Goal: Contribute content: Contribute content

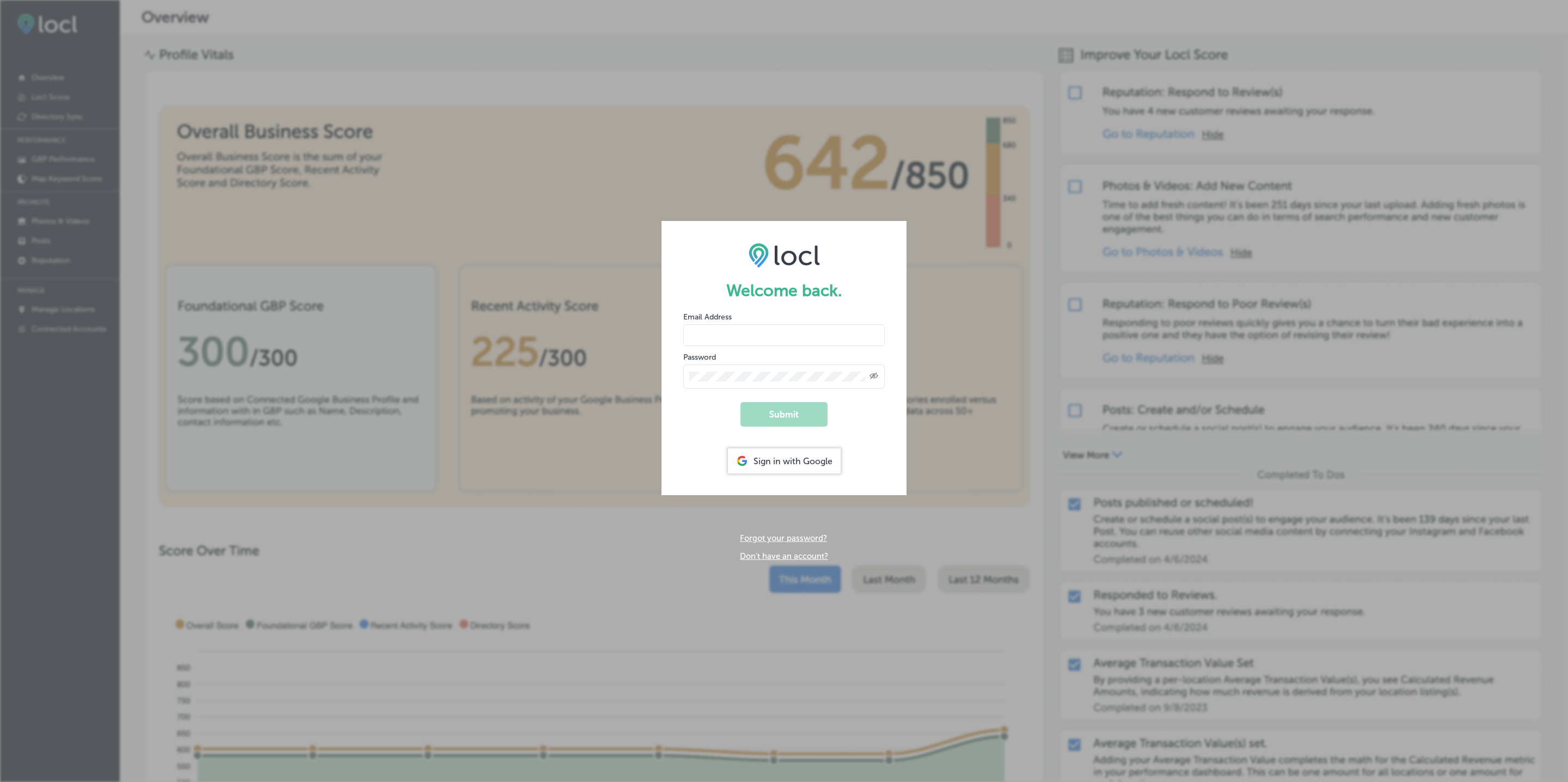
click at [777, 337] on input "email" at bounding box center [784, 335] width 201 height 22
type input "hola@alegriaphotobooth.com"
click at [787, 413] on button "Submit" at bounding box center [784, 415] width 87 height 25
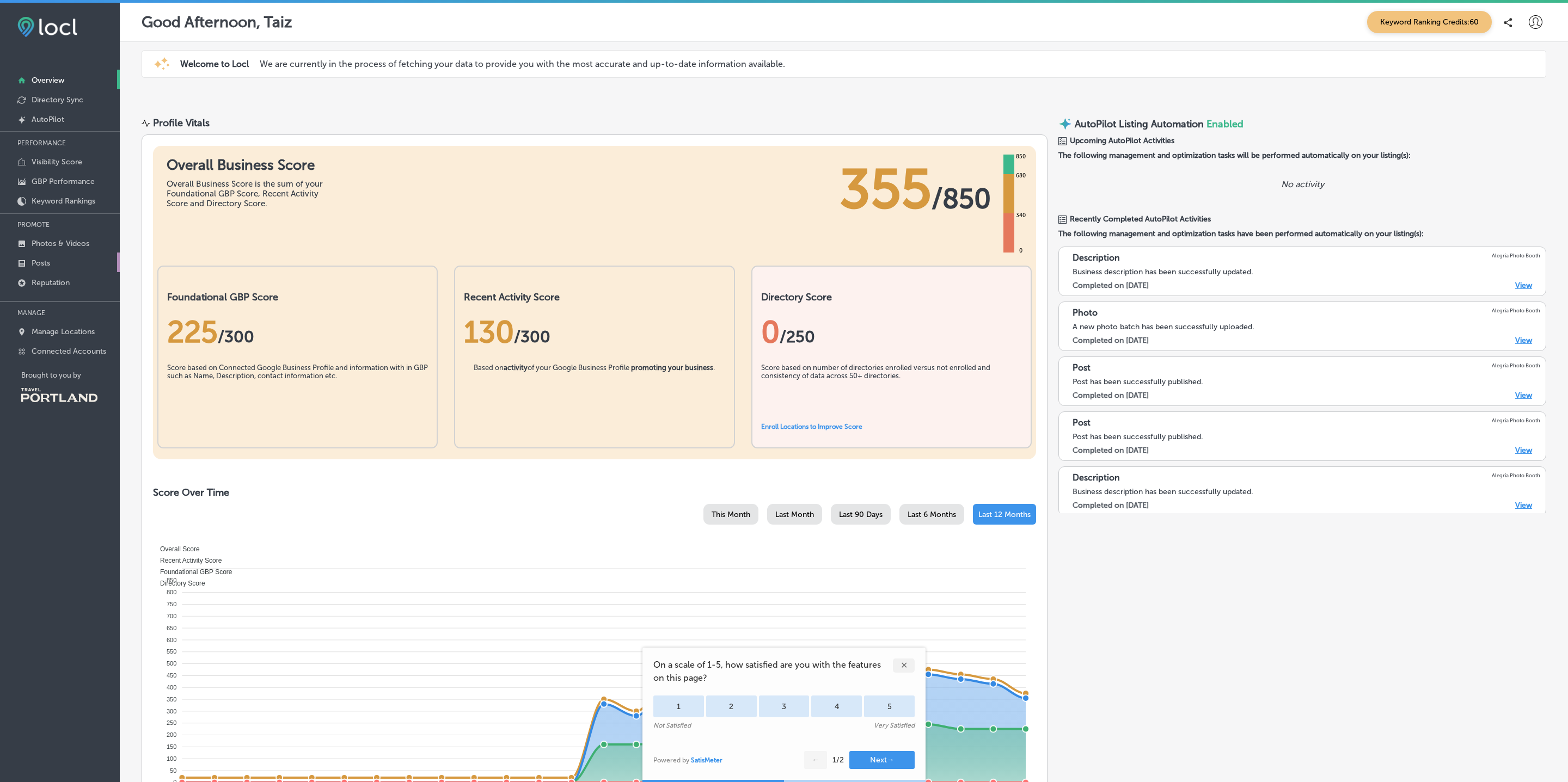
click at [51, 263] on link "Posts" at bounding box center [59, 263] width 120 height 20
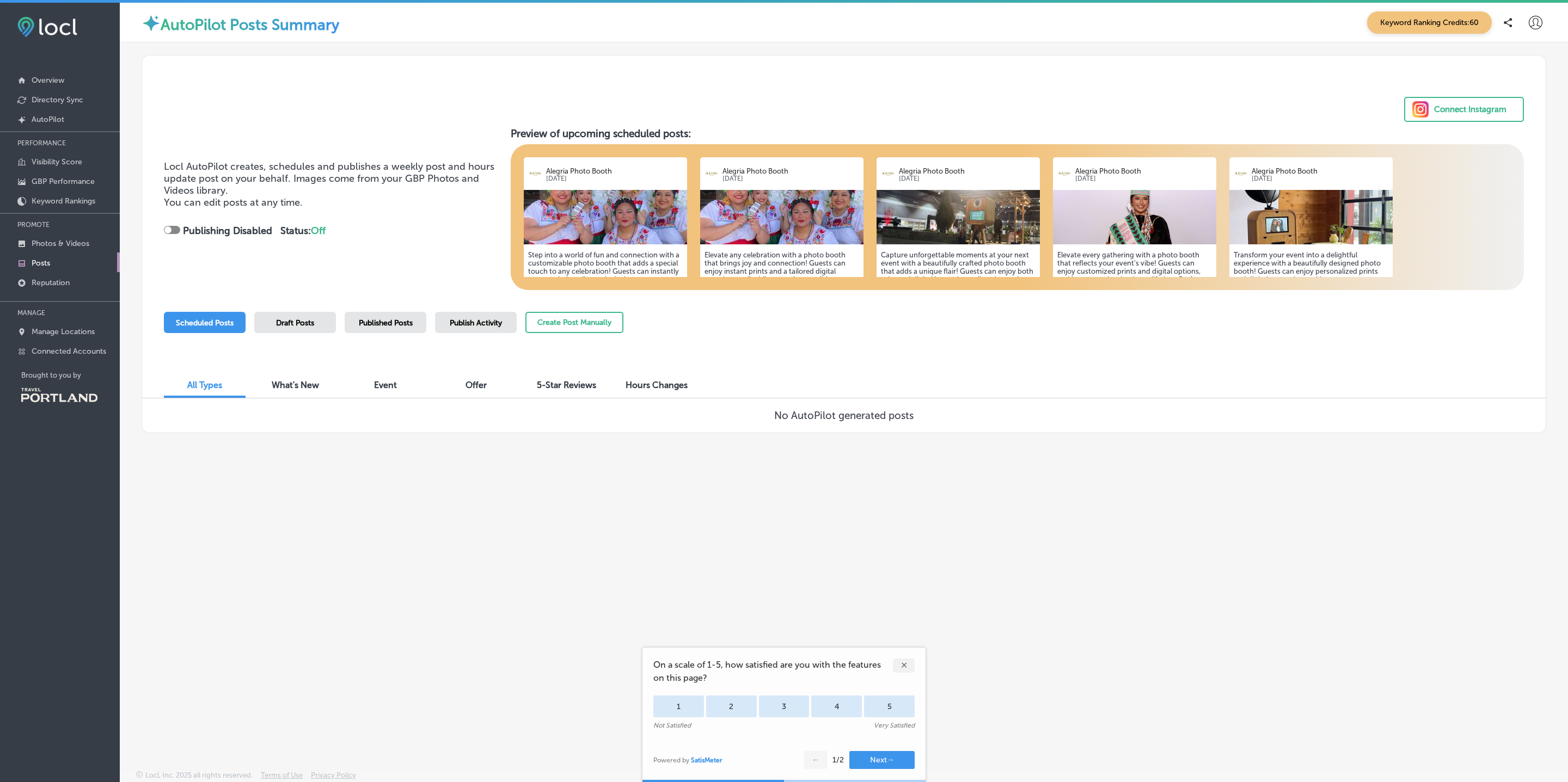
scroll to position [2, 0]
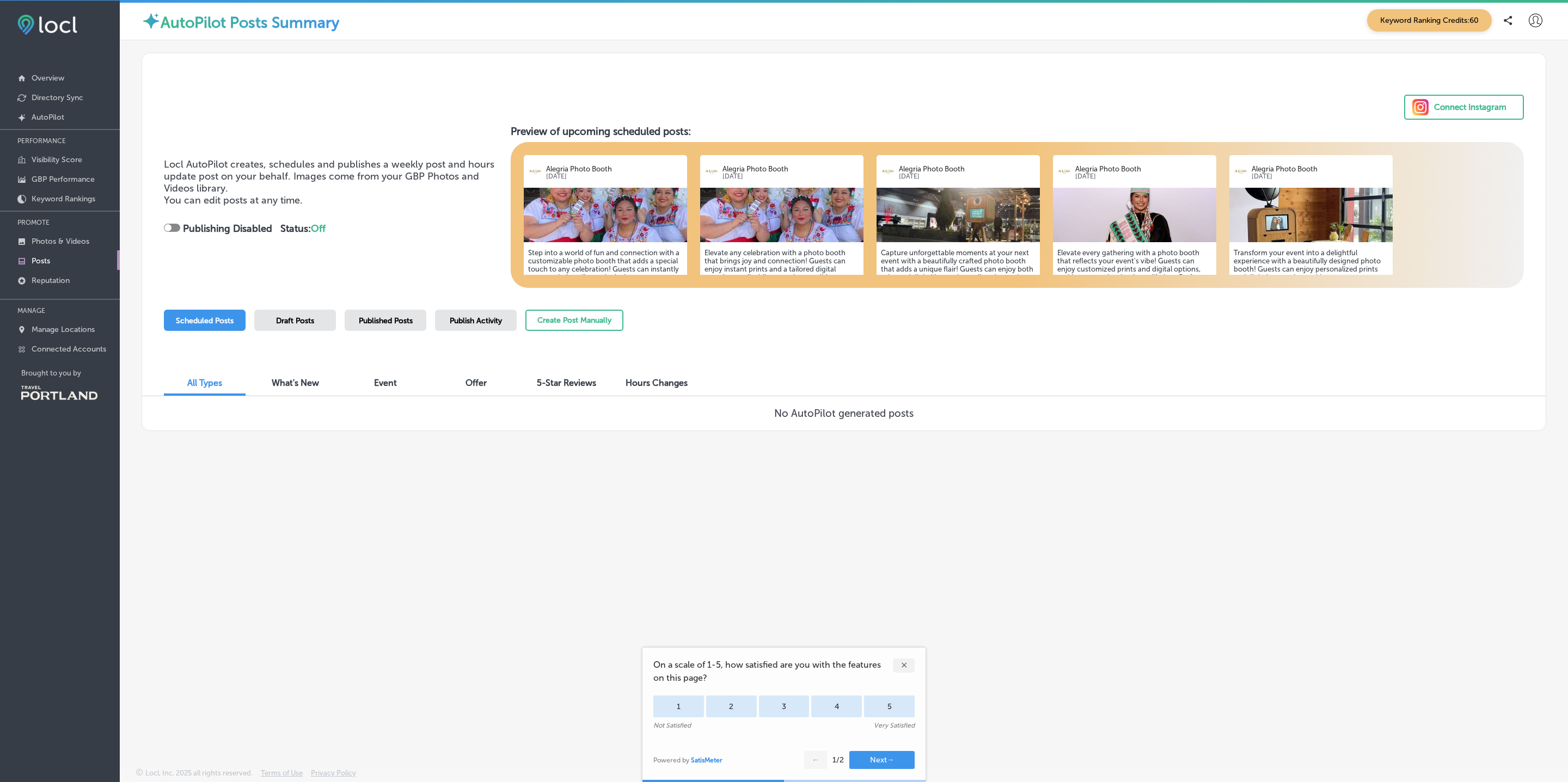
click at [298, 319] on span "Draft Posts" at bounding box center [296, 321] width 38 height 9
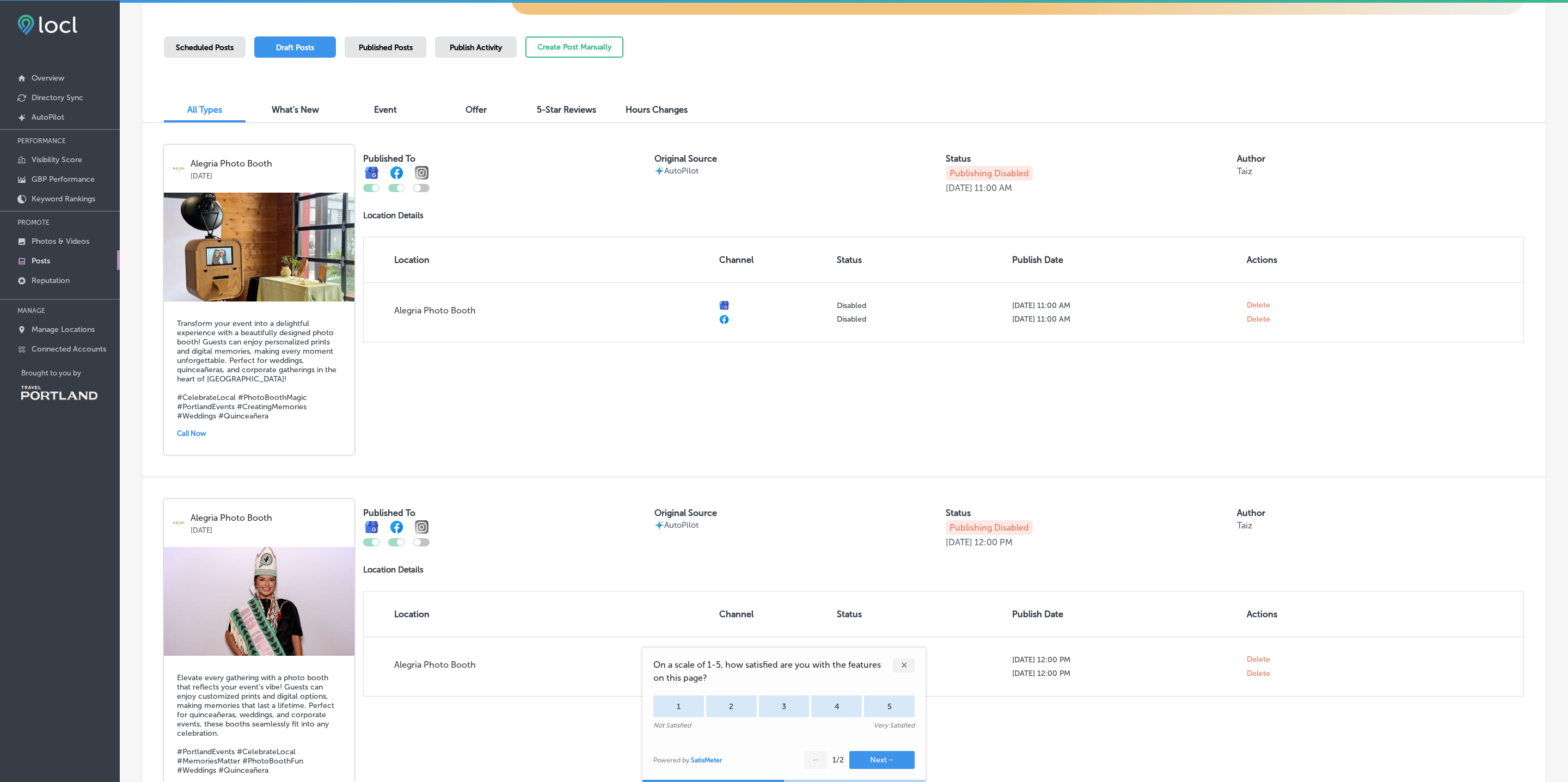
scroll to position [188, 0]
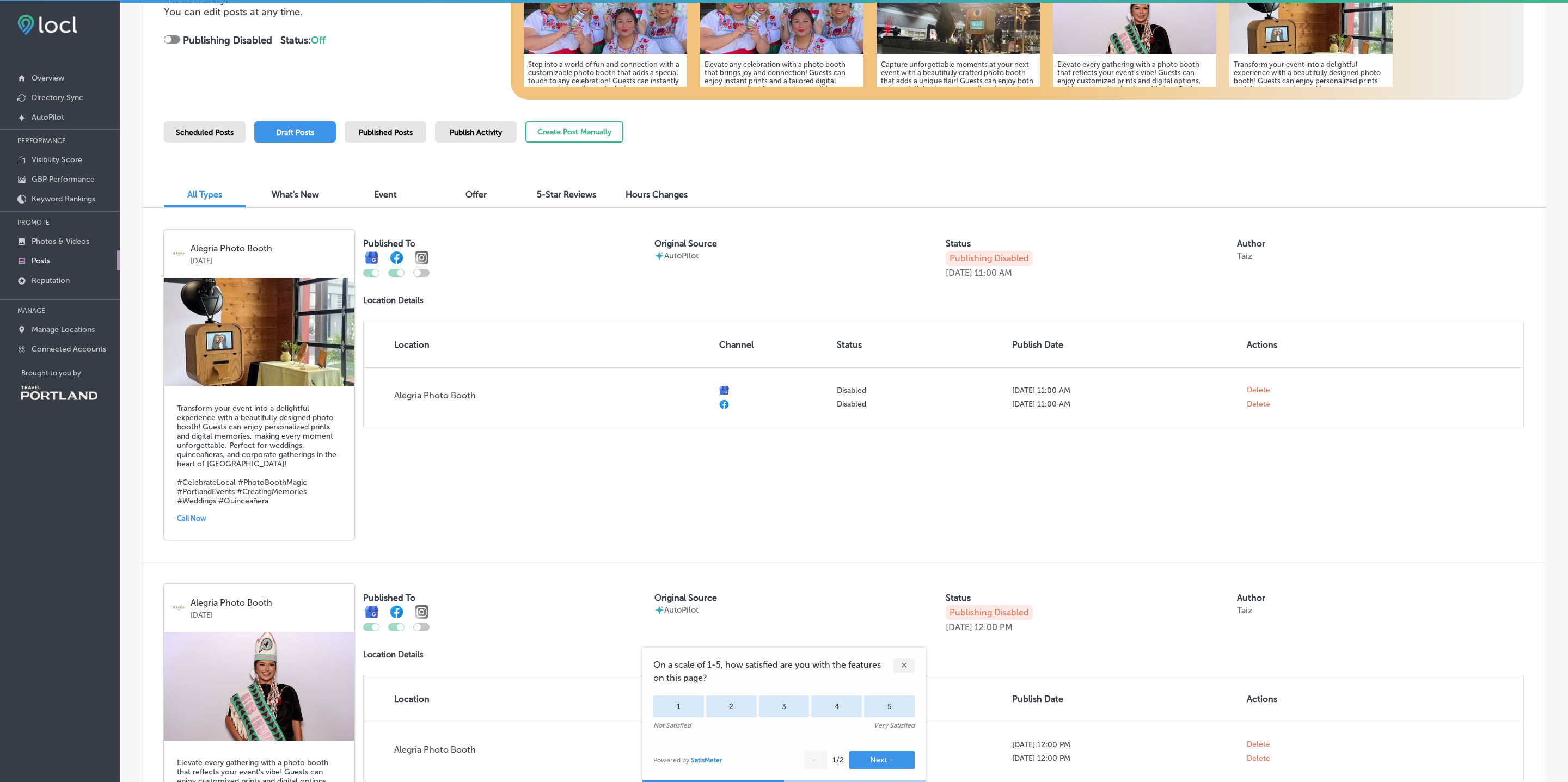
click at [226, 129] on span "Scheduled Posts" at bounding box center [204, 133] width 58 height 9
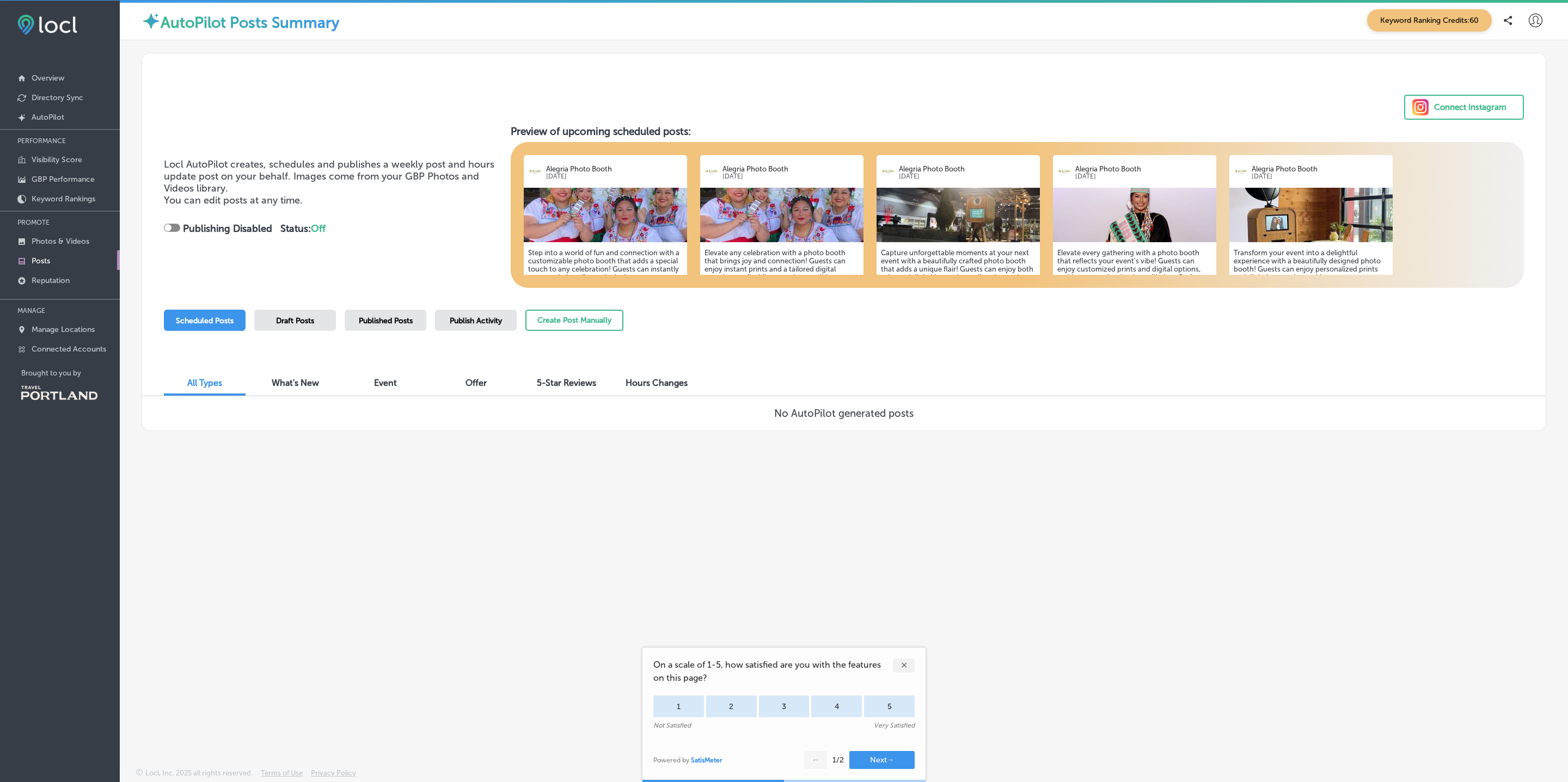
click at [466, 316] on span "Publish Activity" at bounding box center [476, 321] width 52 height 9
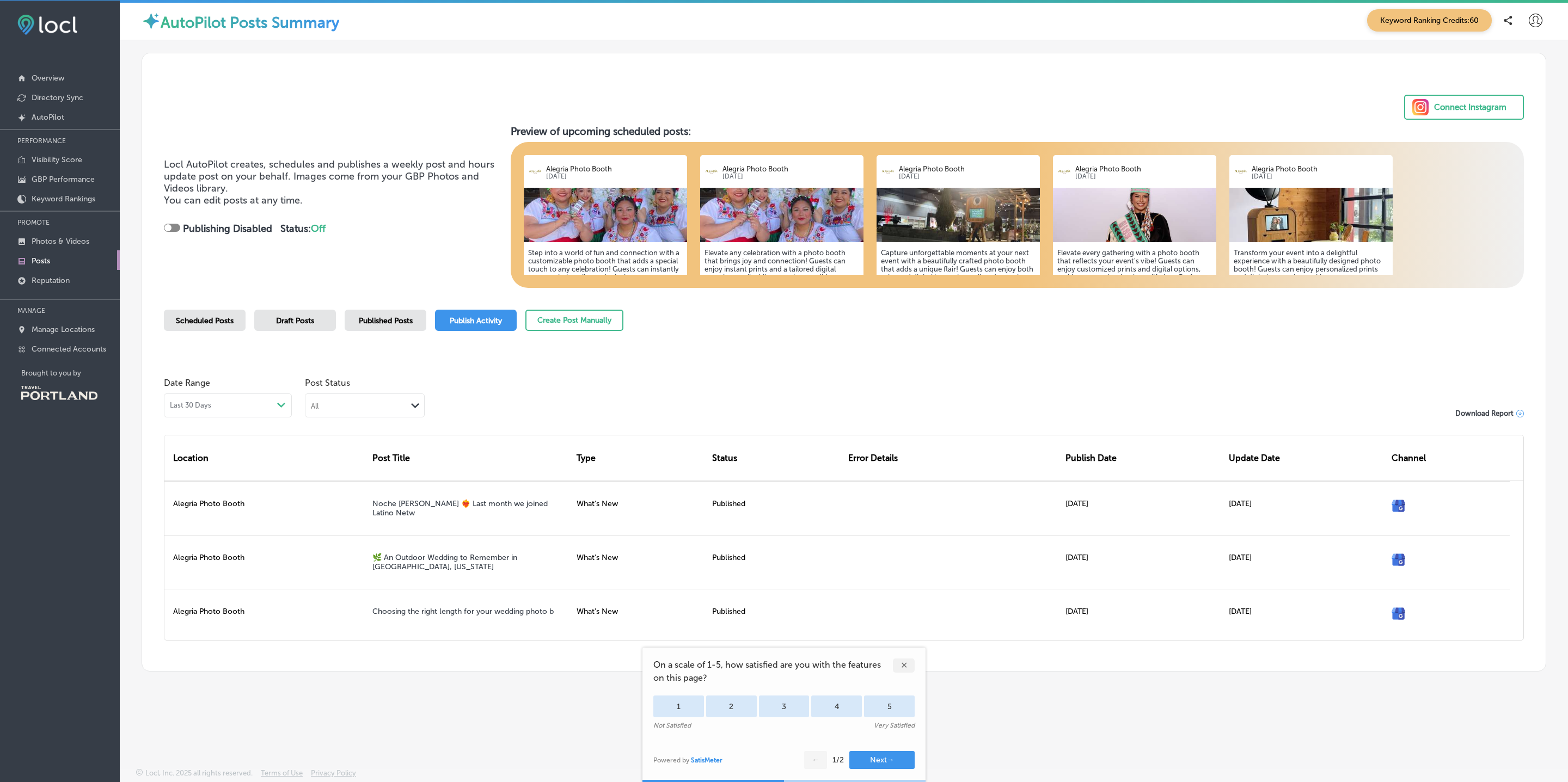
click at [398, 313] on div "Published Posts" at bounding box center [385, 320] width 82 height 21
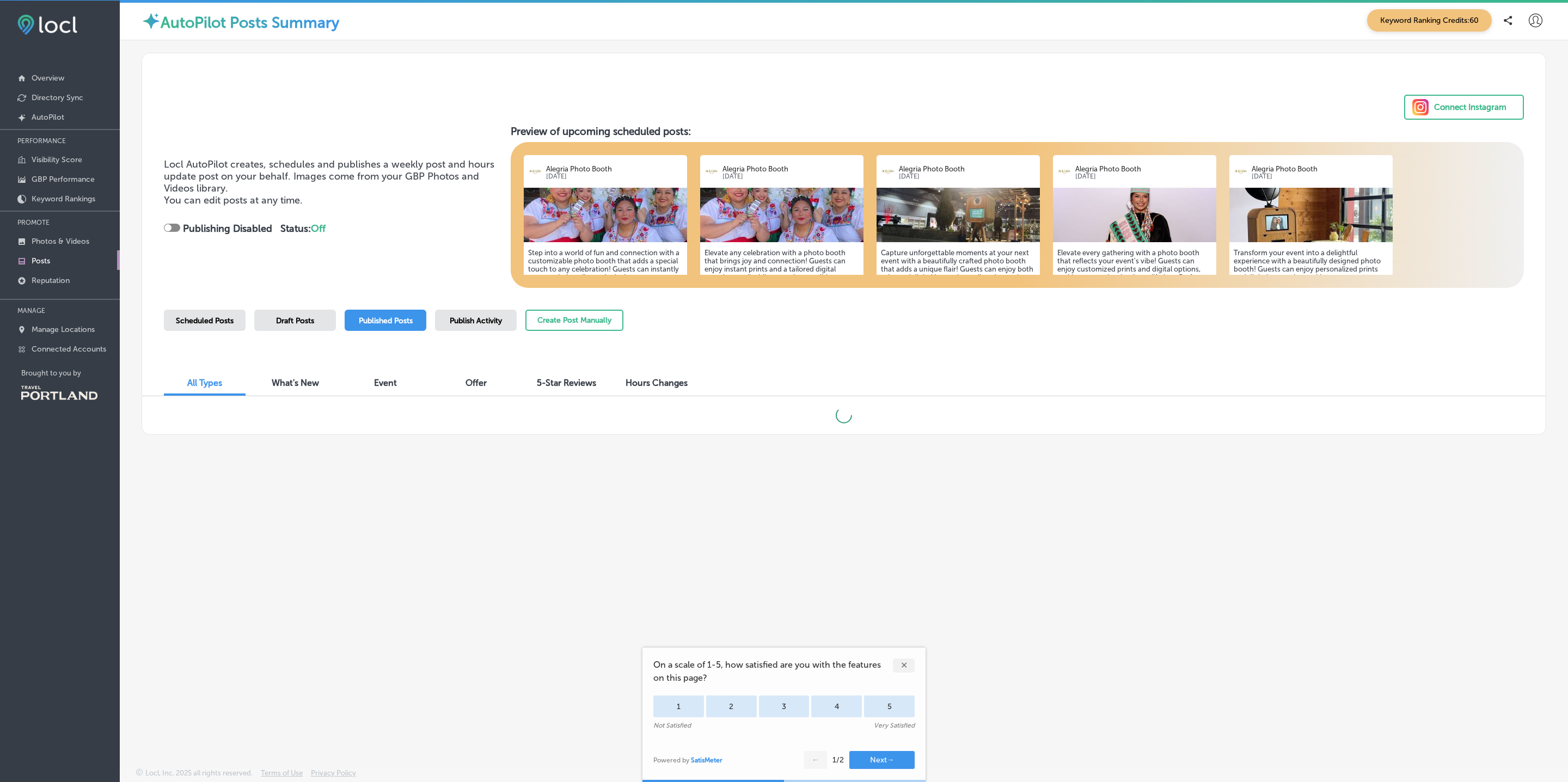
click at [467, 313] on div "Publish Activity" at bounding box center [476, 320] width 82 height 21
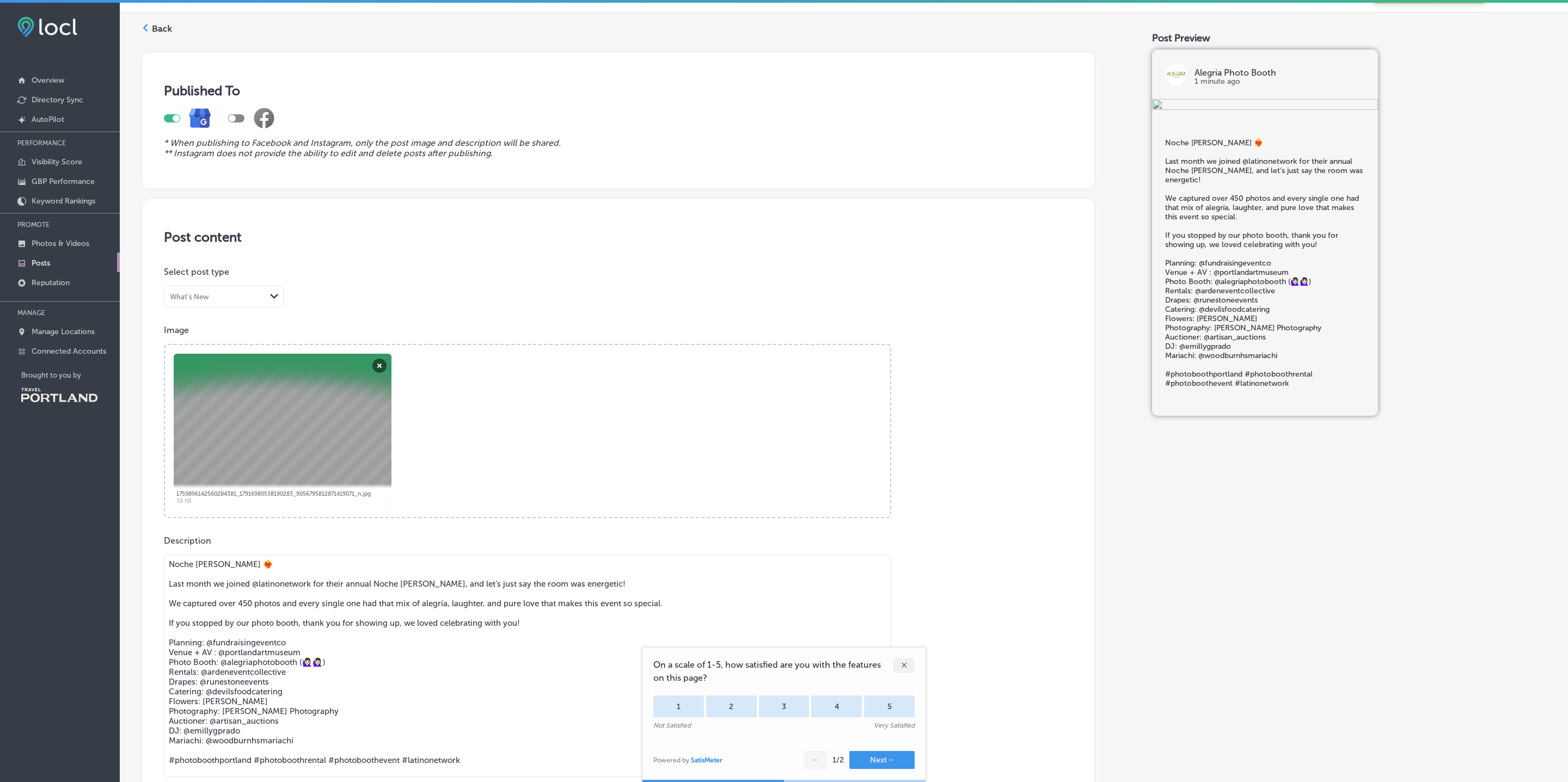
scroll to position [67, 0]
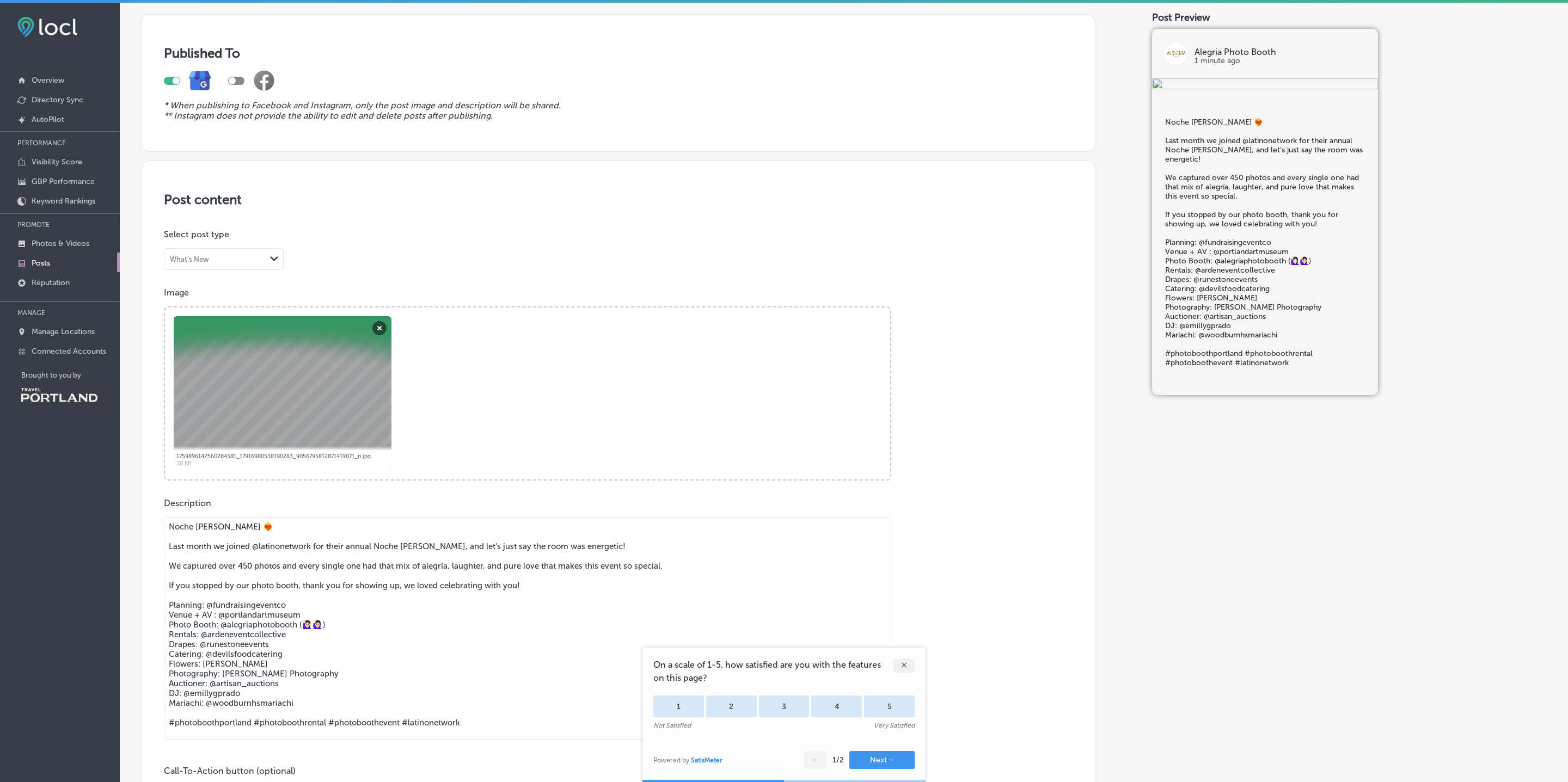
drag, startPoint x: 314, startPoint y: 551, endPoint x: 279, endPoint y: 551, distance: 35.0
click at [279, 551] on textarea "Noche [PERSON_NAME] ❤️‍🔥 Last month we joined @latinonetwork for their annual N…" at bounding box center [528, 628] width 727 height 222
click at [312, 555] on textarea "Noche [PERSON_NAME] ❤️‍🔥 Last month we joined @latinonetwork for their annual N…" at bounding box center [528, 628] width 727 height 222
drag, startPoint x: 312, startPoint y: 555, endPoint x: 255, endPoint y: 555, distance: 57.0
click at [255, 555] on textarea "Noche [PERSON_NAME] ❤️‍🔥 Last month we joined @latinonetwork for their annual N…" at bounding box center [528, 628] width 727 height 222
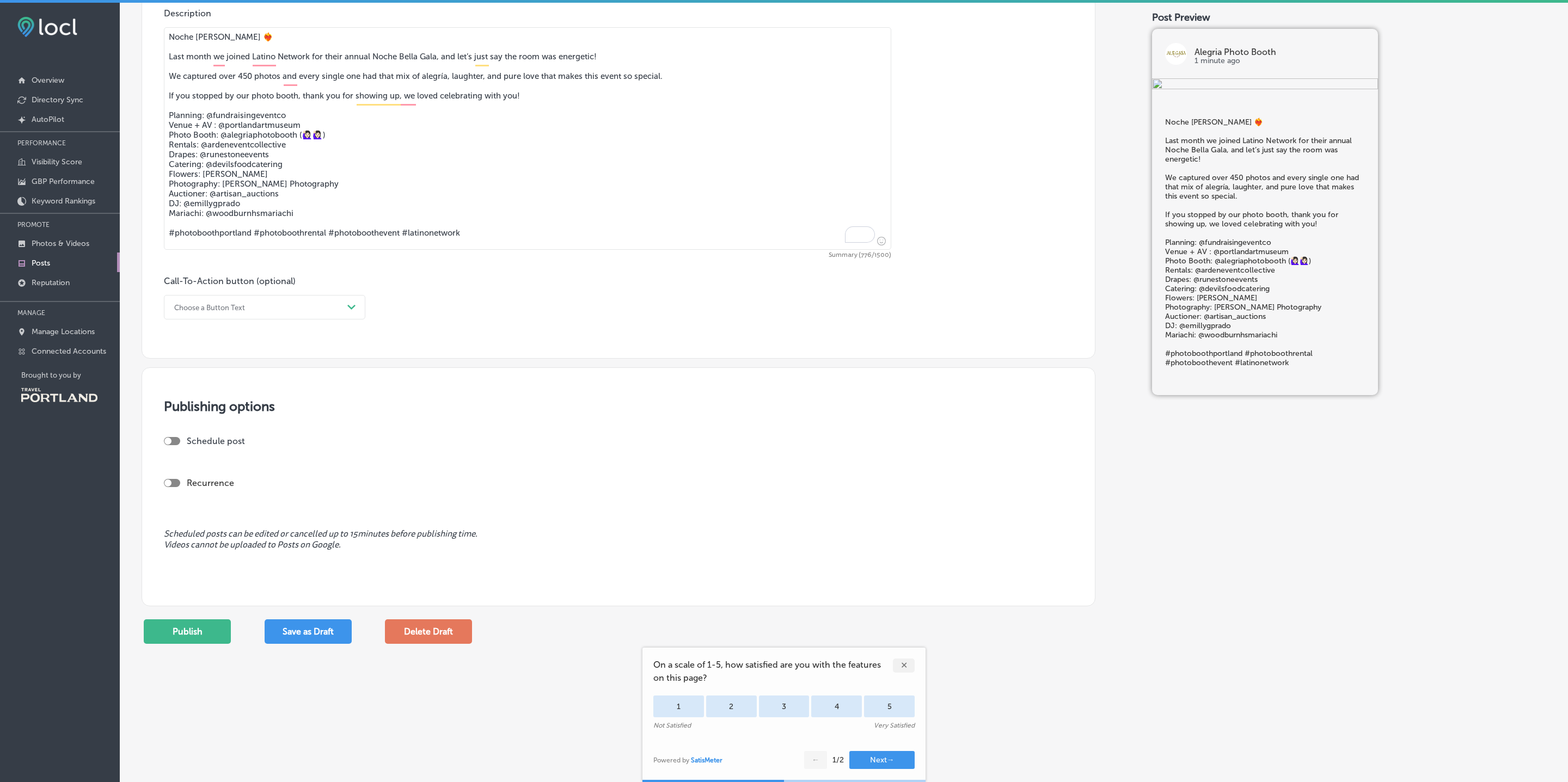
scroll to position [593, 0]
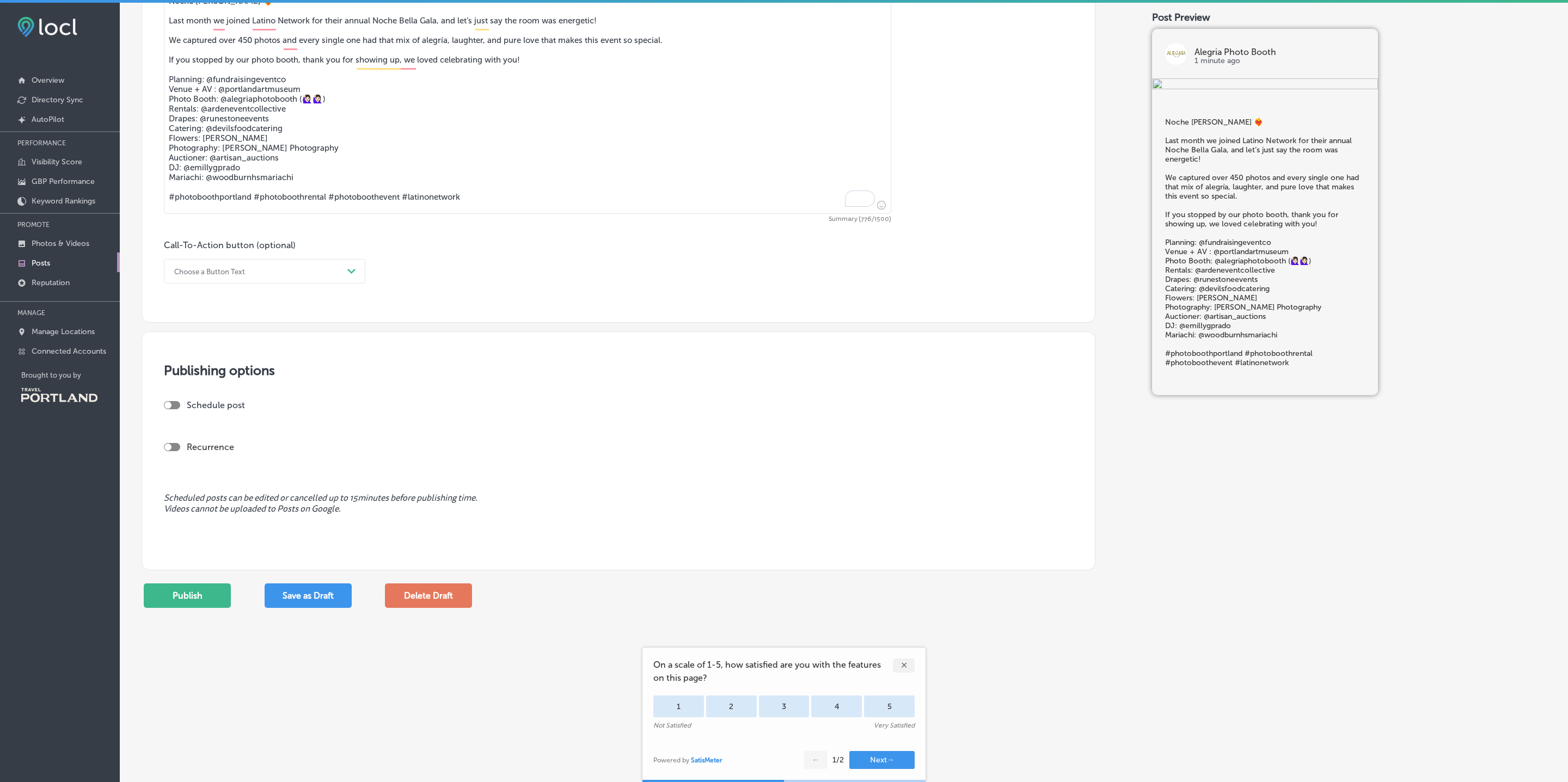
type textarea "Noche [PERSON_NAME] ❤️‍🔥 Last month we joined Latino Network for their annual N…"
click at [323, 279] on div "Choose a Button Text" at bounding box center [255, 271] width 174 height 17
click at [215, 319] on div "Book" at bounding box center [265, 314] width 201 height 19
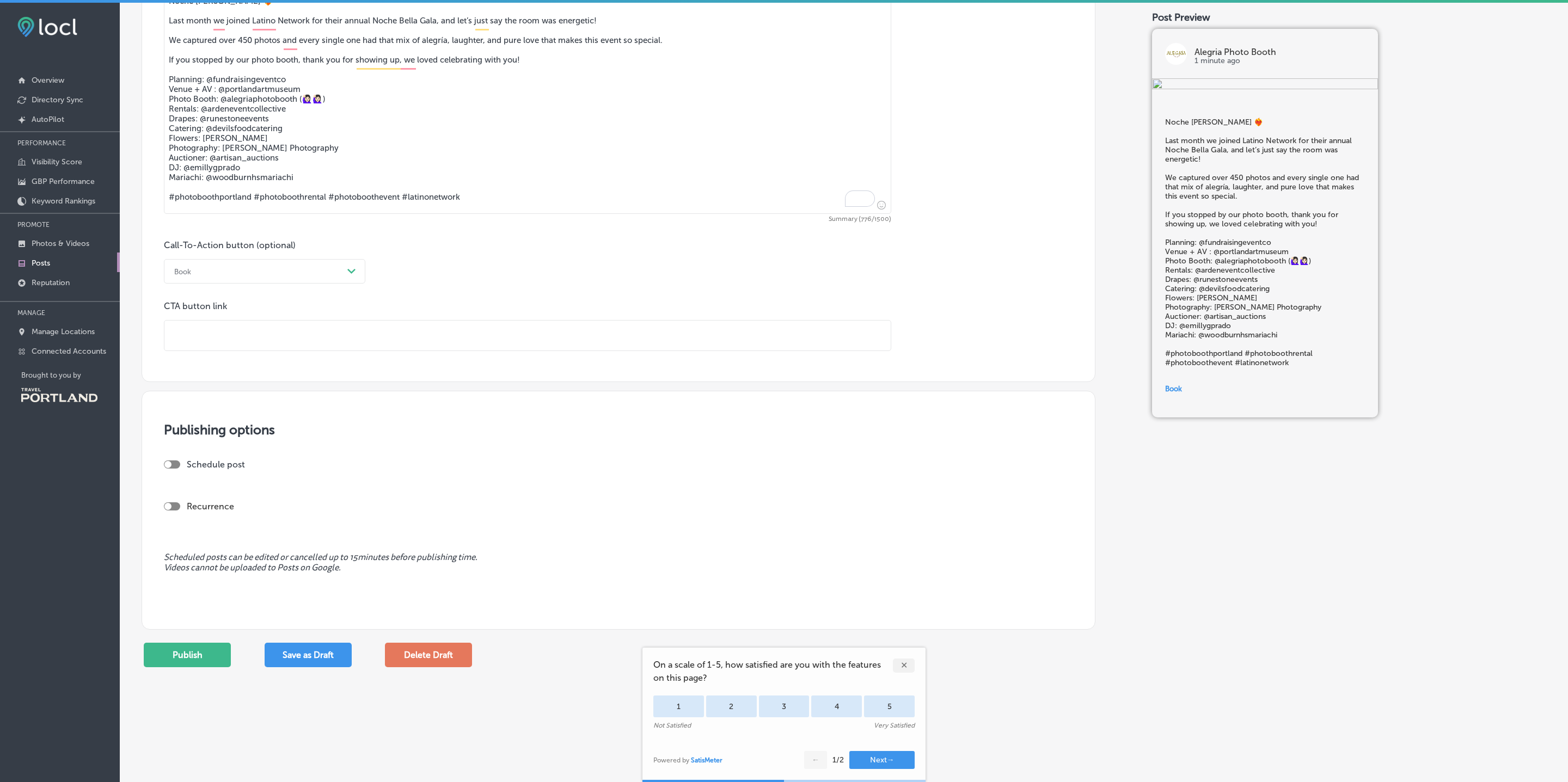
click at [226, 334] on input "text" at bounding box center [527, 336] width 727 height 30
type input "[URL][DOMAIN_NAME]"
click at [196, 653] on button "Publish" at bounding box center [187, 655] width 87 height 25
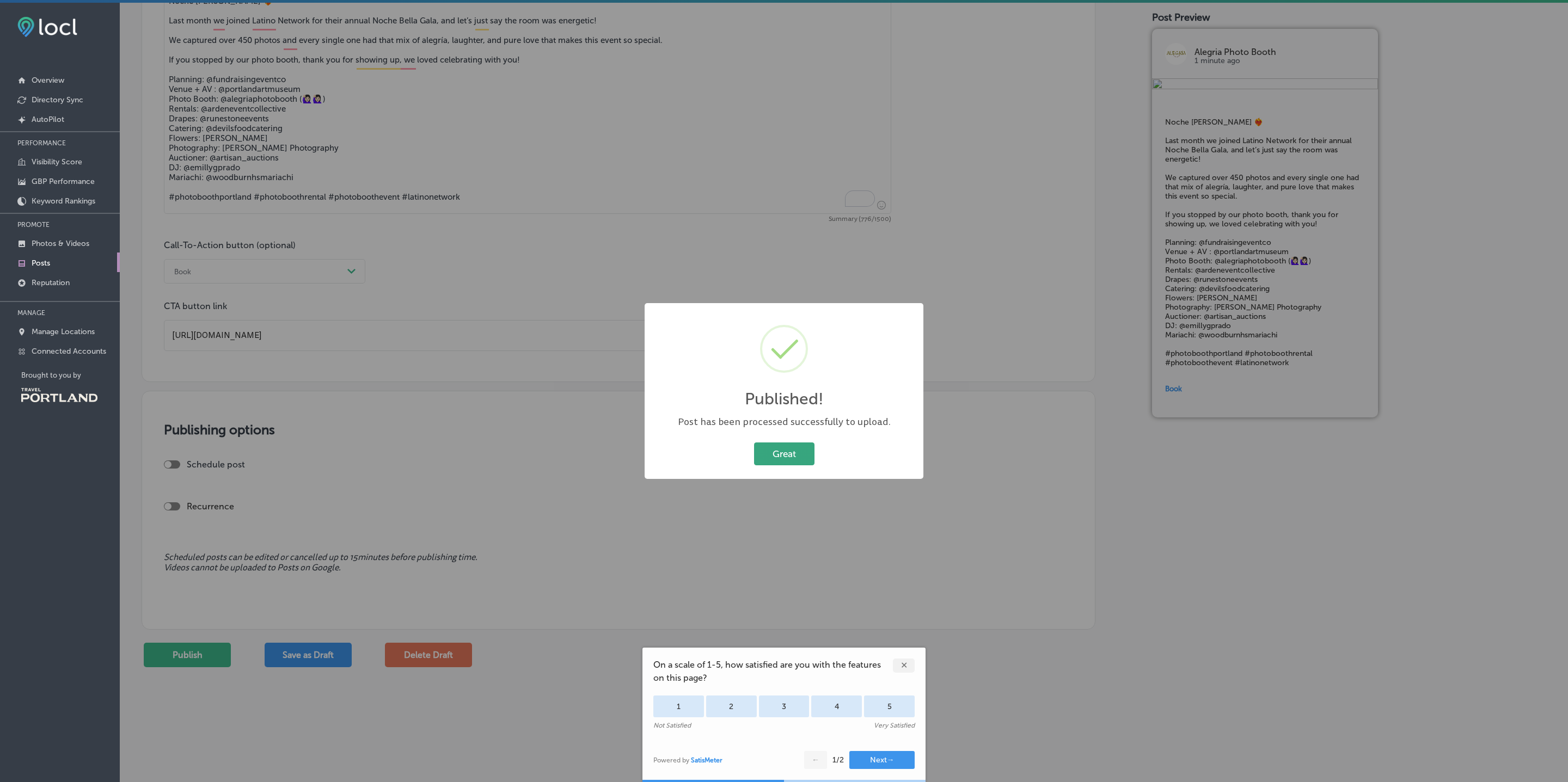
click at [782, 454] on button "Great" at bounding box center [784, 454] width 61 height 22
